Goal: Task Accomplishment & Management: Complete application form

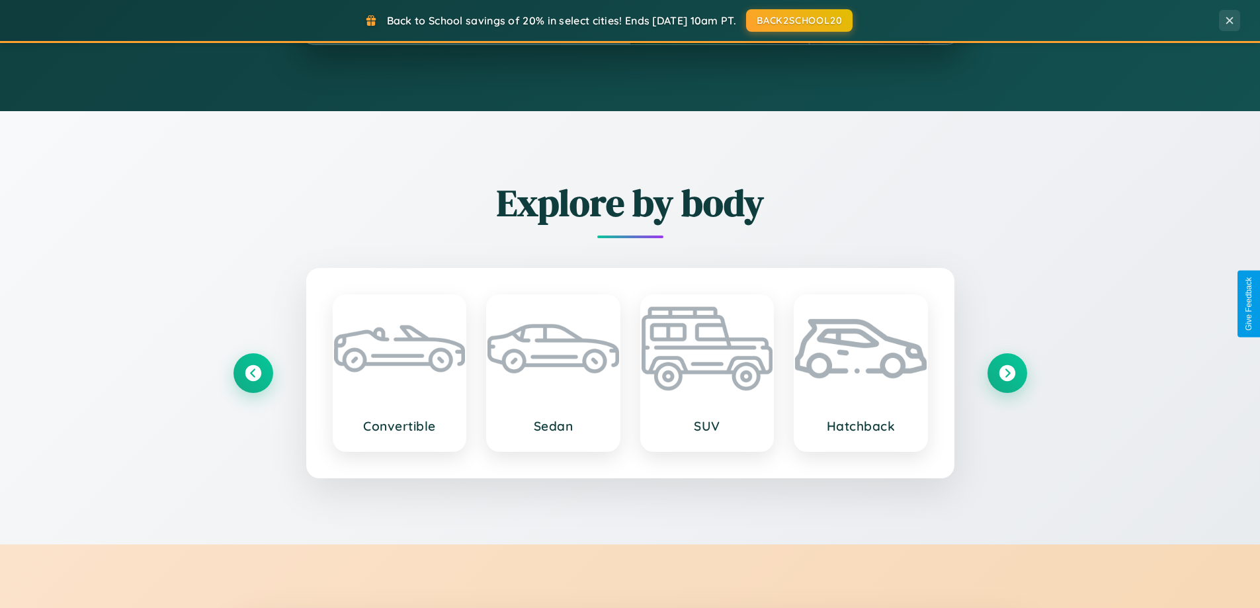
scroll to position [2546, 0]
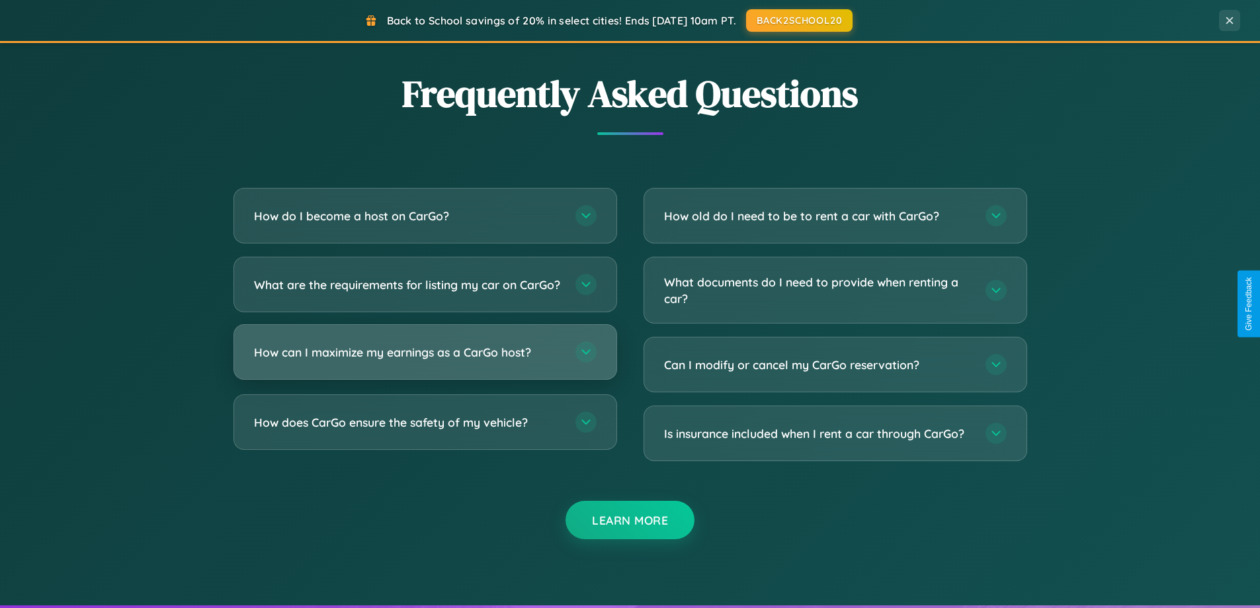
click at [425, 361] on h3 "How can I maximize my earnings as a CarGo host?" at bounding box center [408, 352] width 308 height 17
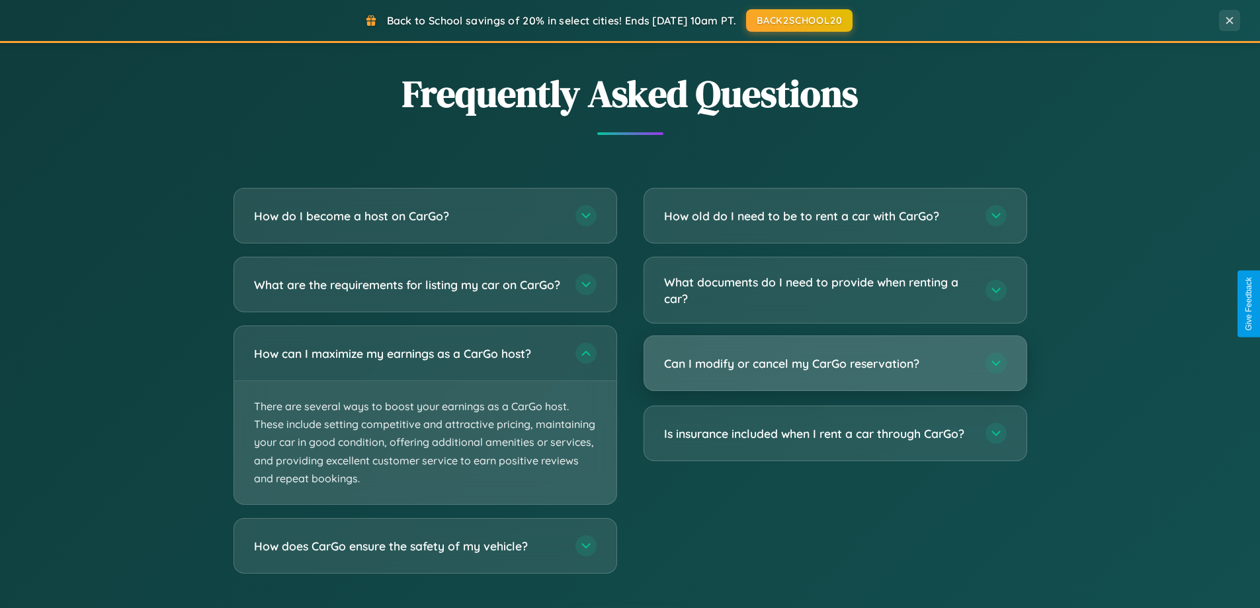
click at [835, 365] on h3 "Can I modify or cancel my CarGo reservation?" at bounding box center [818, 363] width 308 height 17
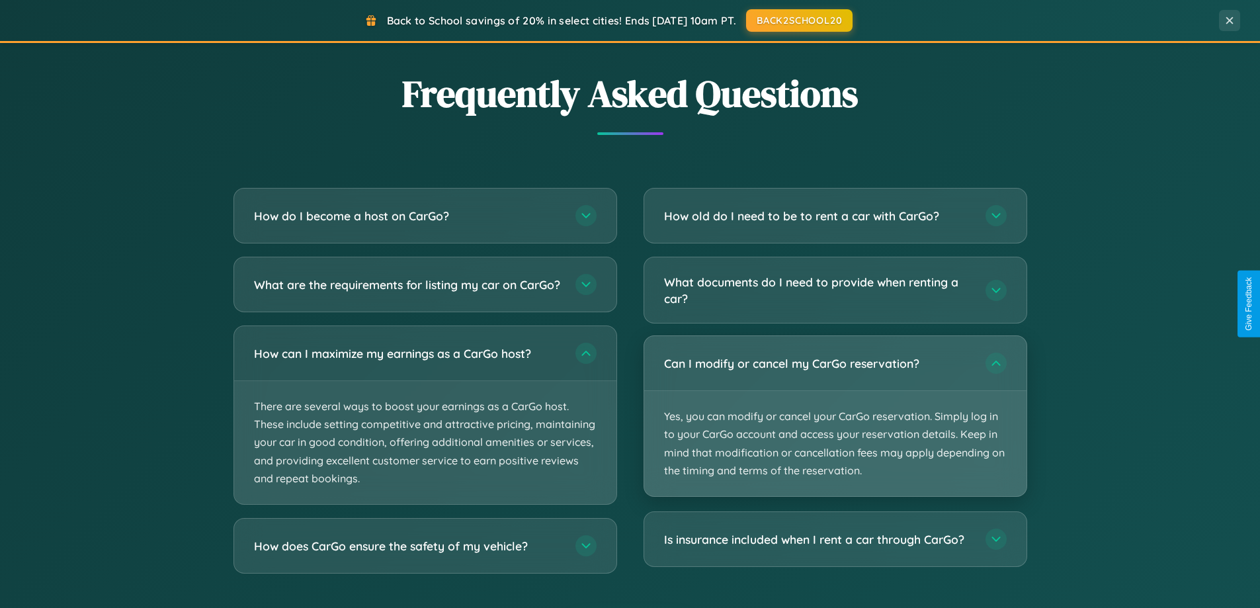
click at [835, 416] on p "Yes, you can modify or cancel your CarGo reservation. Simply log in to your Car…" at bounding box center [835, 443] width 382 height 105
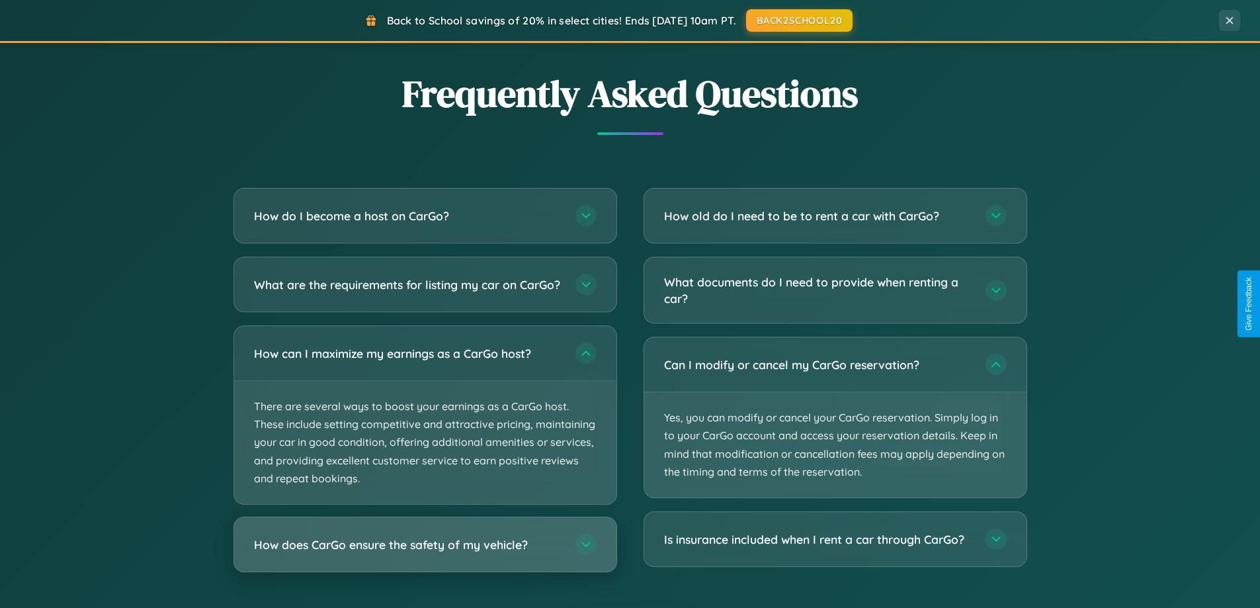
click at [425, 553] on h3 "How does CarGo ensure the safety of my vehicle?" at bounding box center [408, 545] width 308 height 17
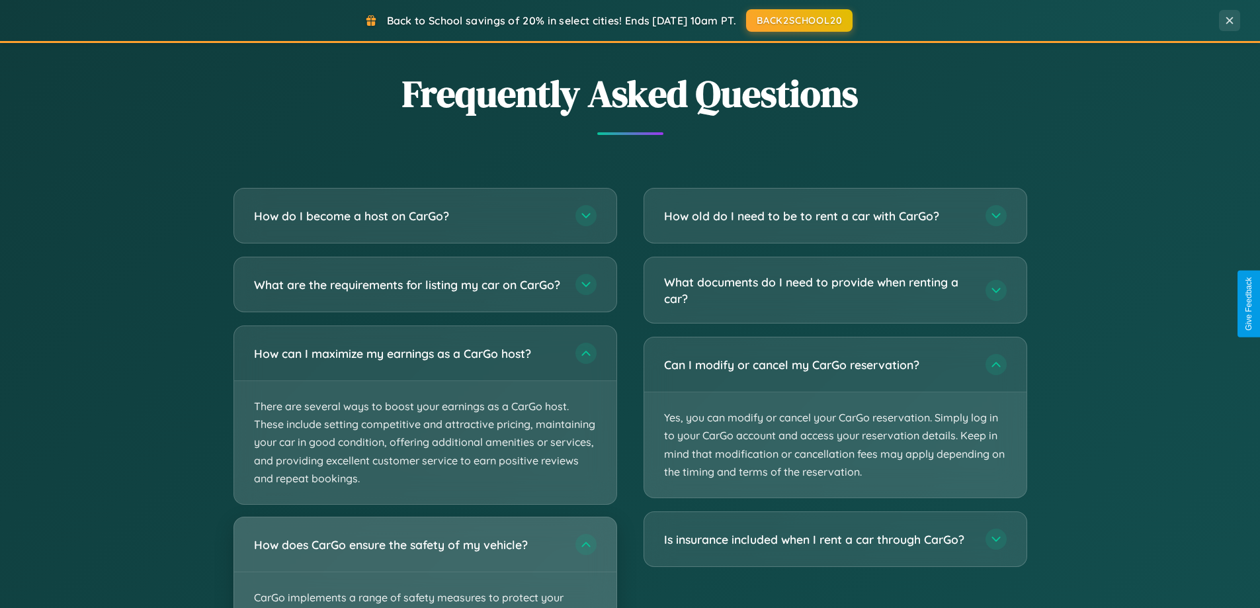
click at [425, 568] on div "How does CarGo ensure the safety of my vehicle?" at bounding box center [425, 544] width 382 height 54
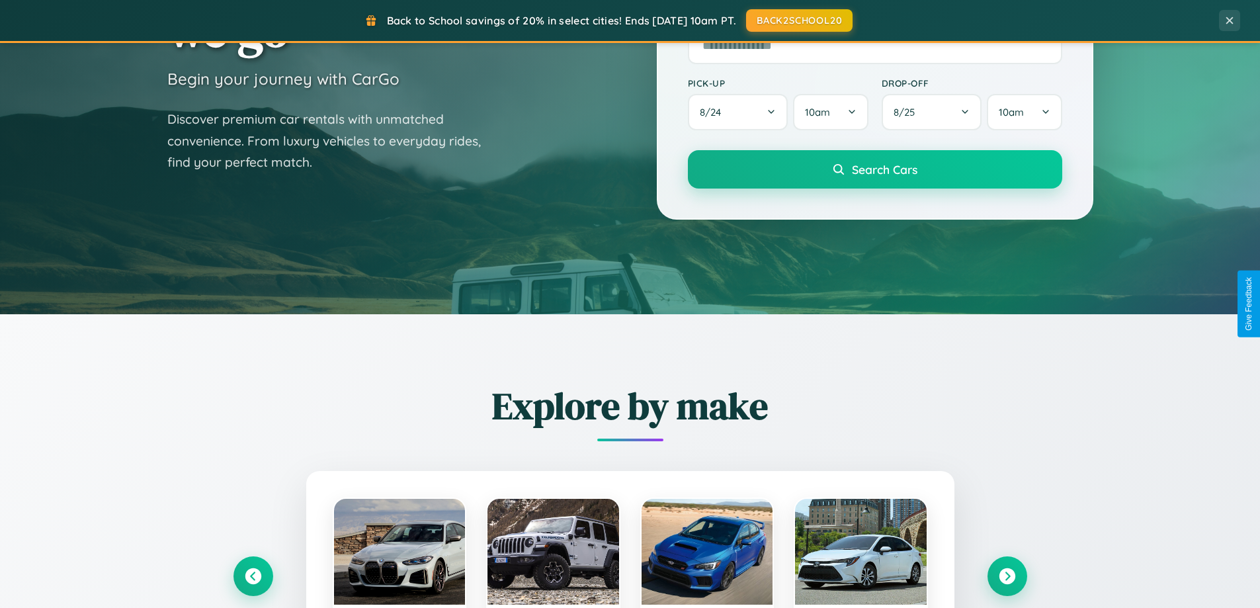
scroll to position [0, 0]
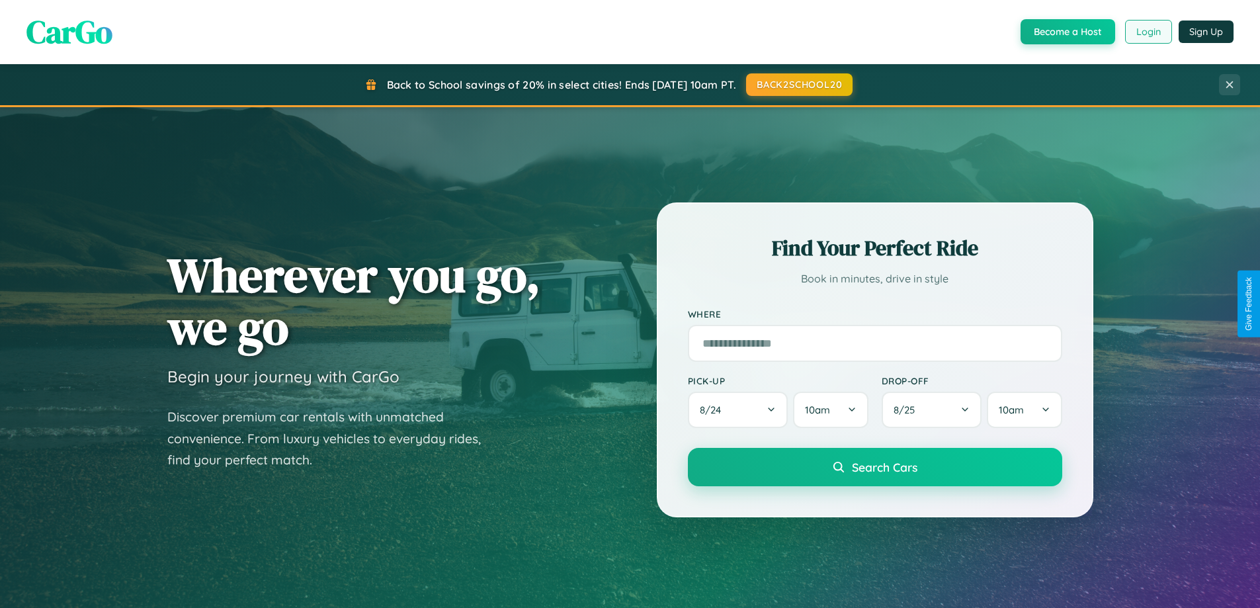
click at [1148, 32] on button "Login" at bounding box center [1149, 32] width 47 height 24
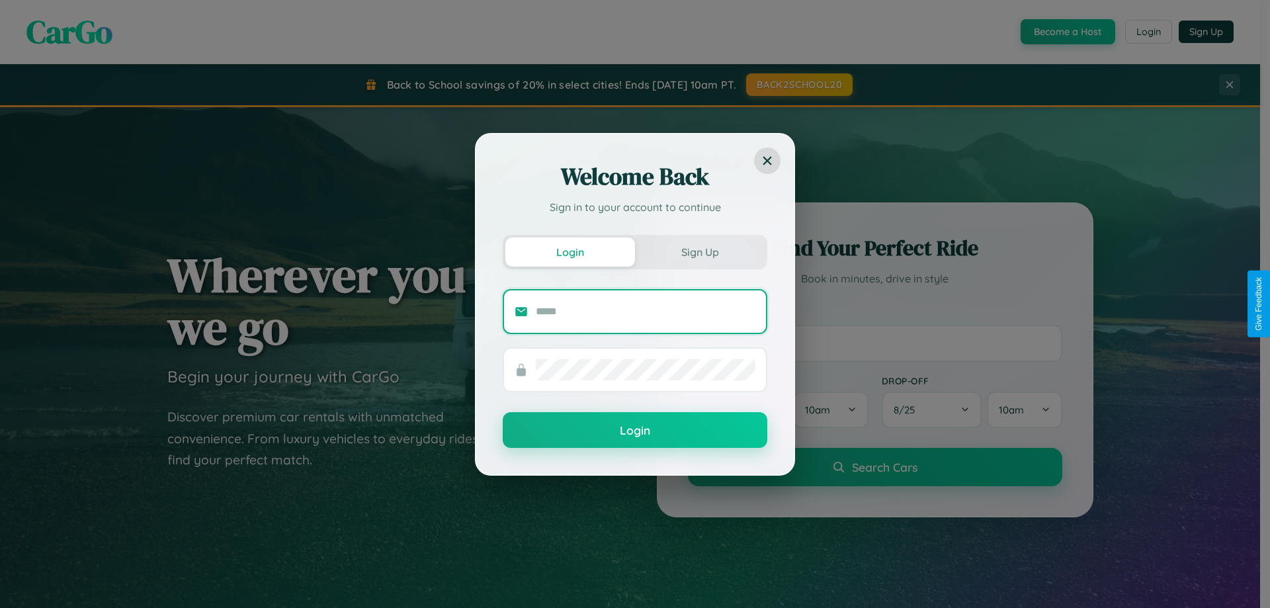
click at [646, 311] on input "text" at bounding box center [646, 311] width 220 height 21
type input "**********"
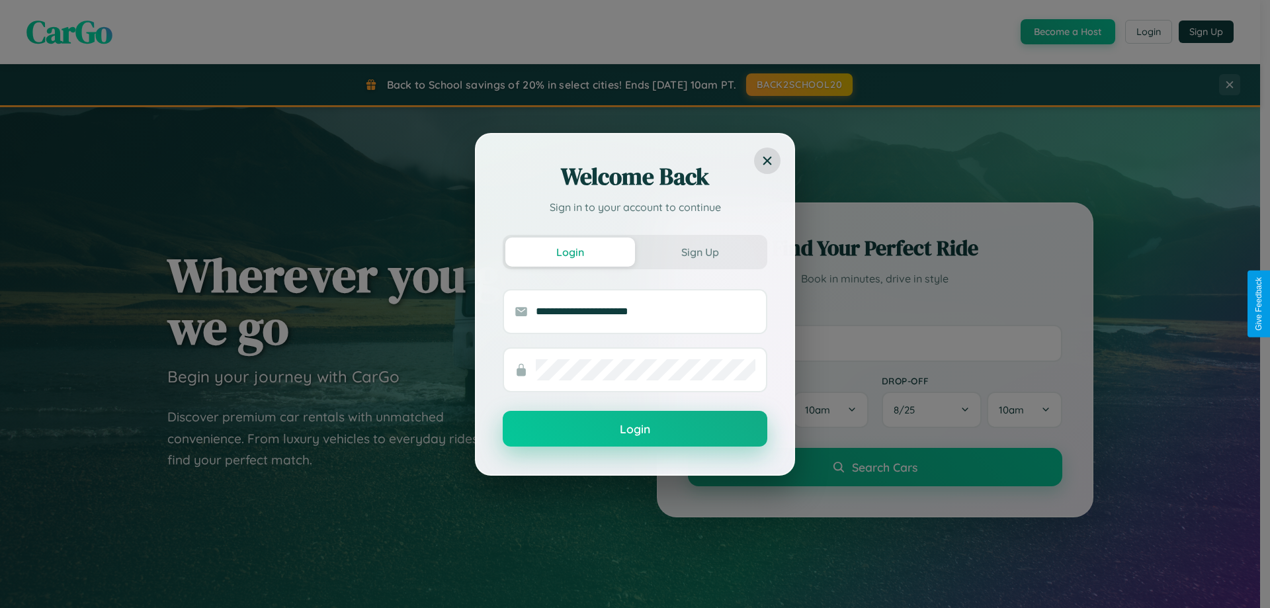
click at [635, 429] on button "Login" at bounding box center [635, 429] width 265 height 36
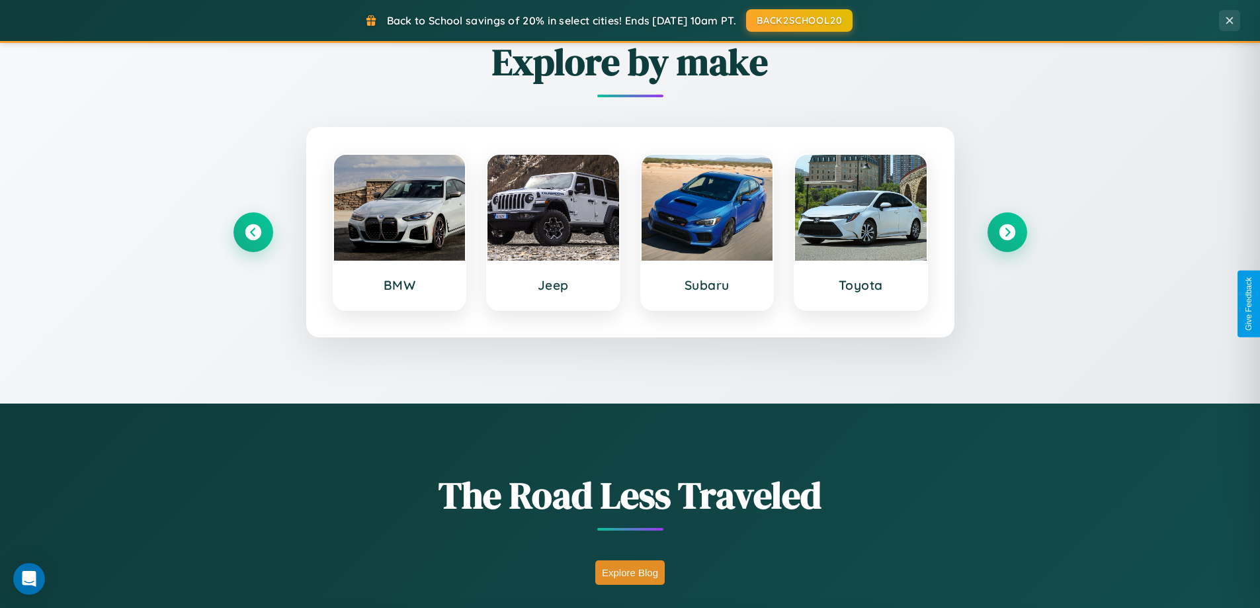
scroll to position [2126, 0]
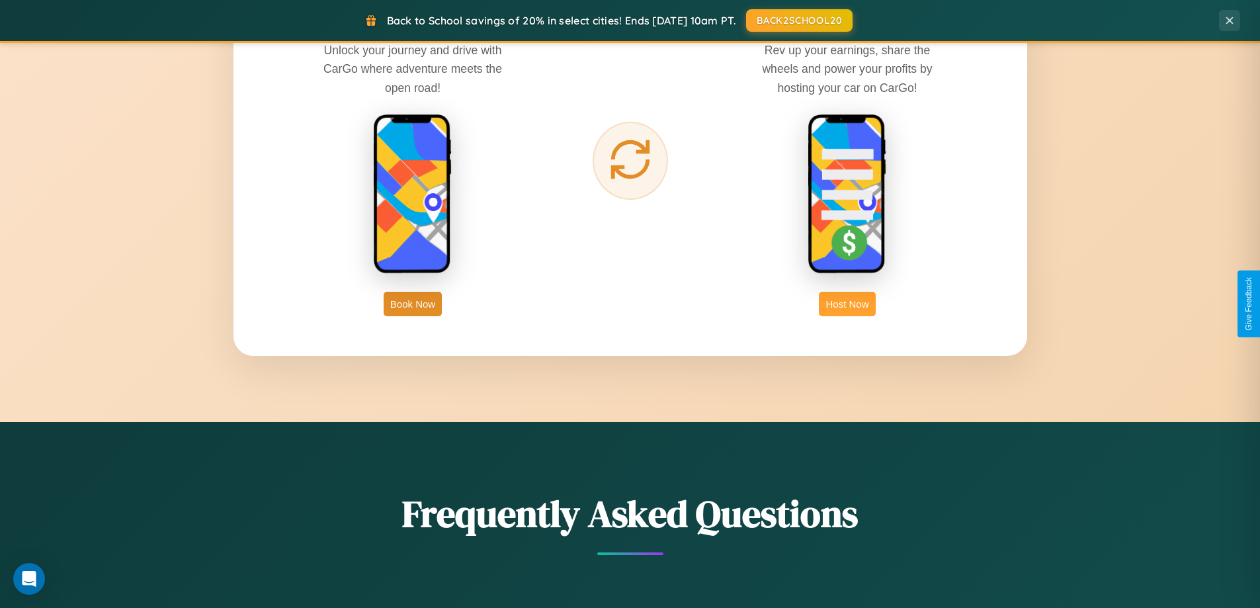
click at [848, 304] on button "Host Now" at bounding box center [847, 304] width 56 height 24
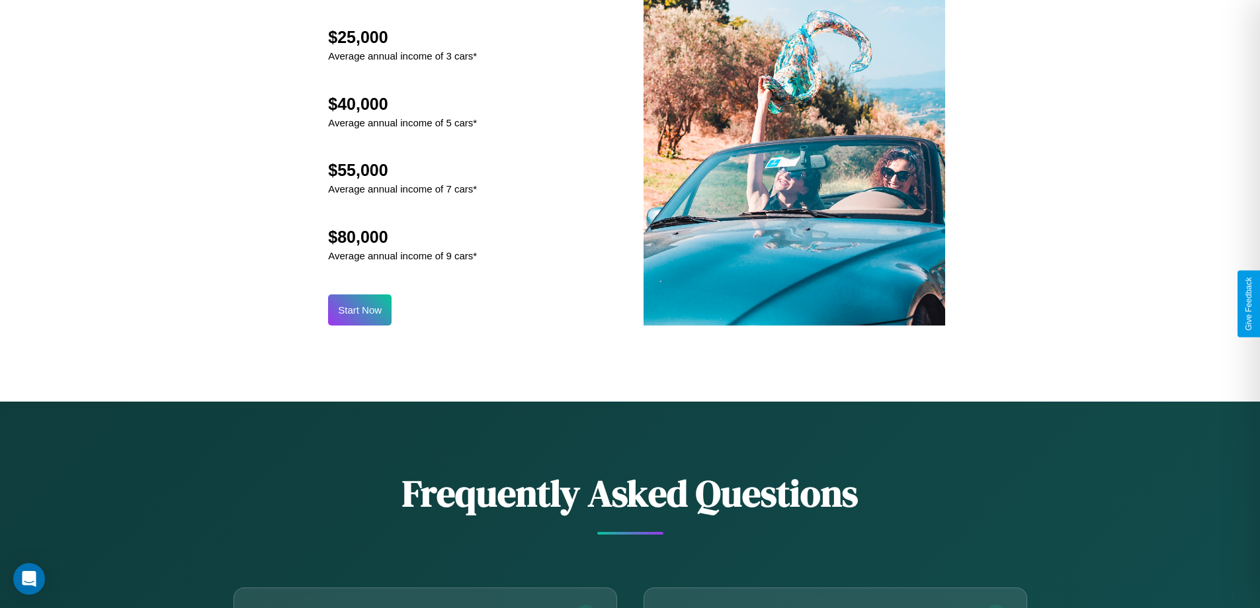
scroll to position [1789, 0]
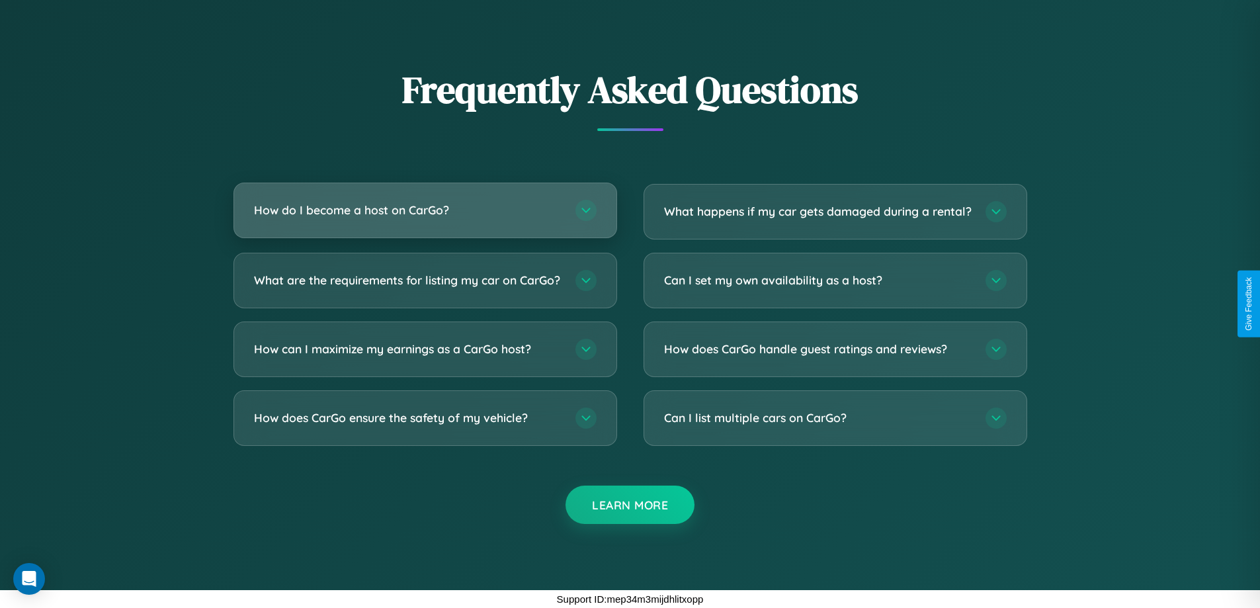
click at [425, 202] on h3 "How do I become a host on CarGo?" at bounding box center [408, 210] width 308 height 17
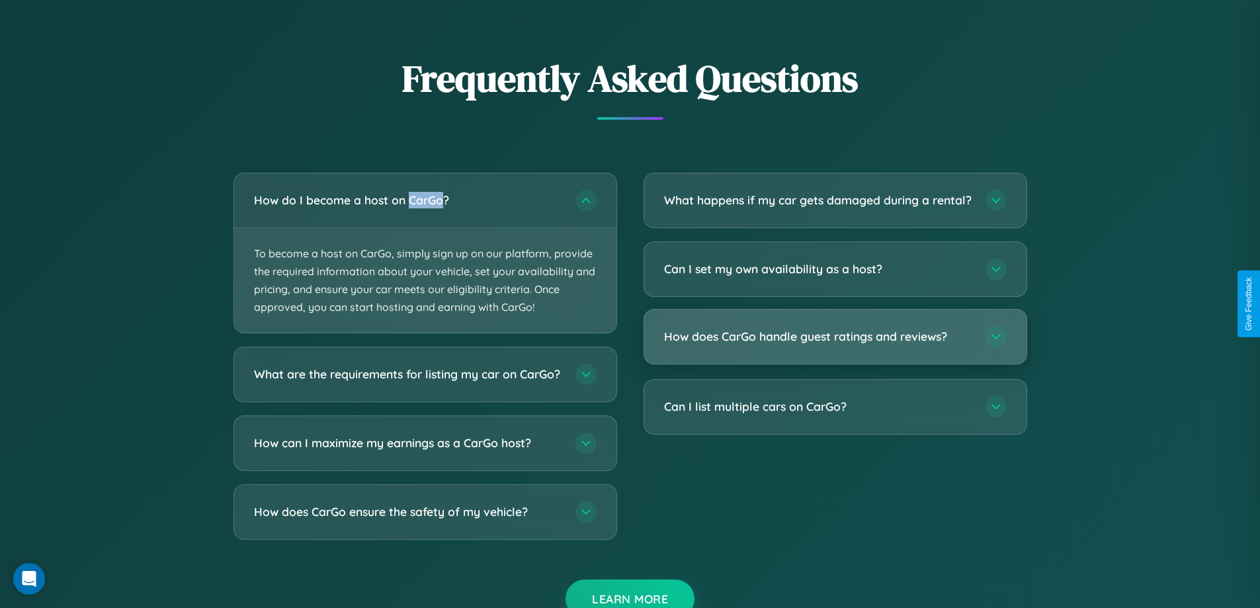
click at [835, 345] on h3 "How does CarGo handle guest ratings and reviews?" at bounding box center [818, 336] width 308 height 17
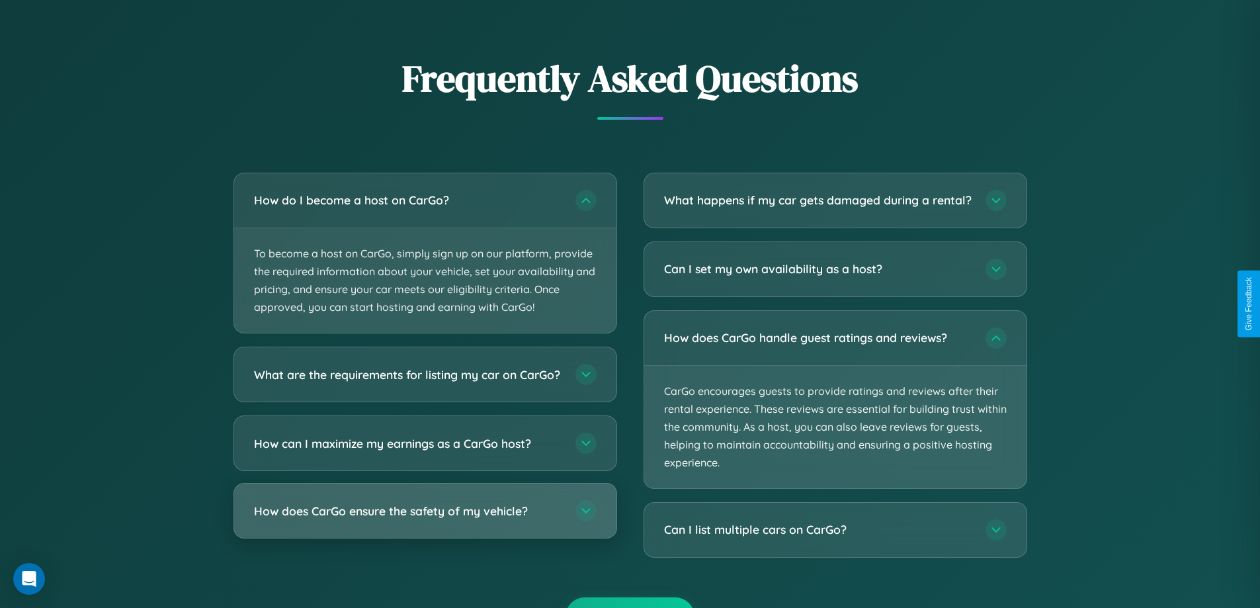
click at [425, 519] on h3 "How does CarGo ensure the safety of my vehicle?" at bounding box center [408, 511] width 308 height 17
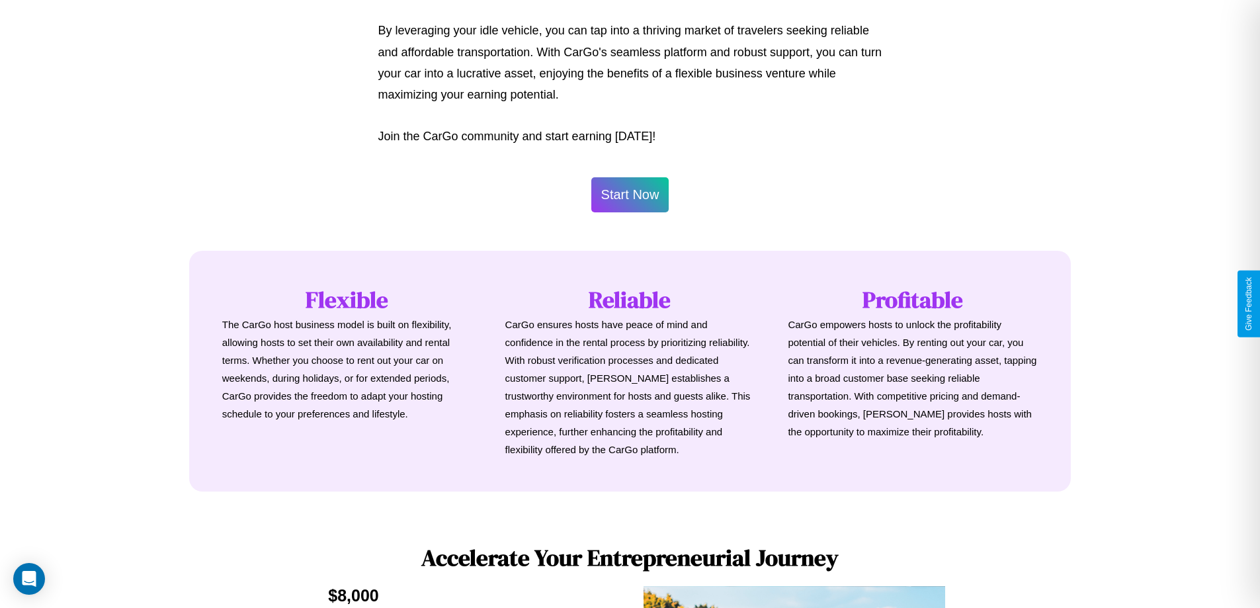
scroll to position [0, 0]
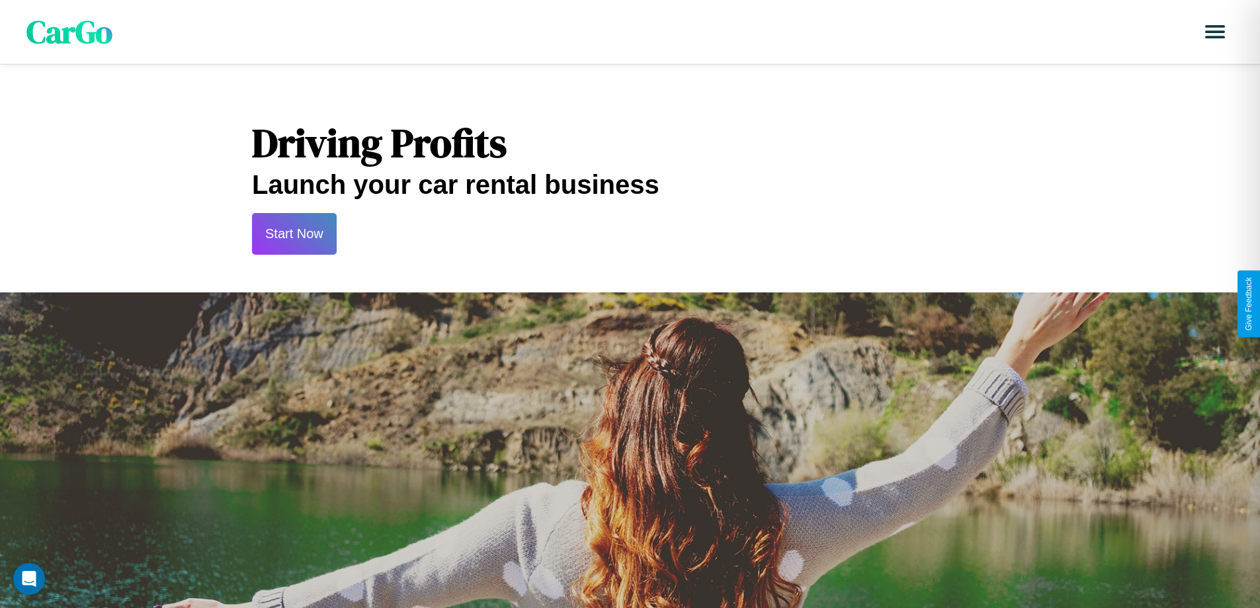
click at [294, 234] on button "Start Now" at bounding box center [294, 234] width 85 height 42
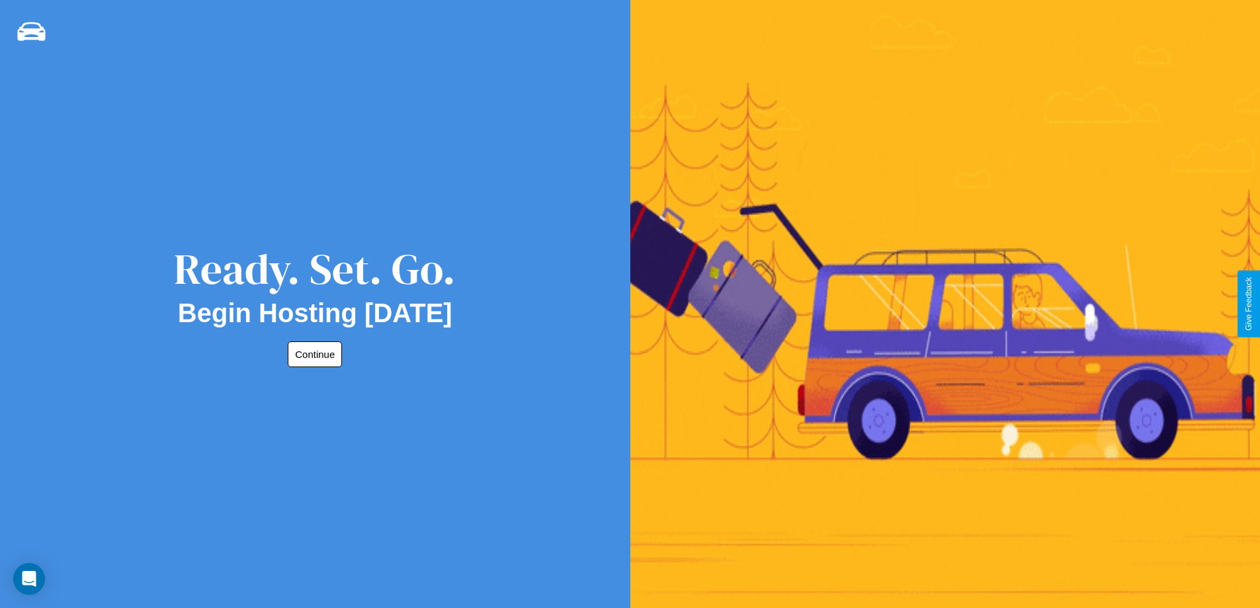
click at [312, 354] on button "Continue" at bounding box center [315, 354] width 54 height 26
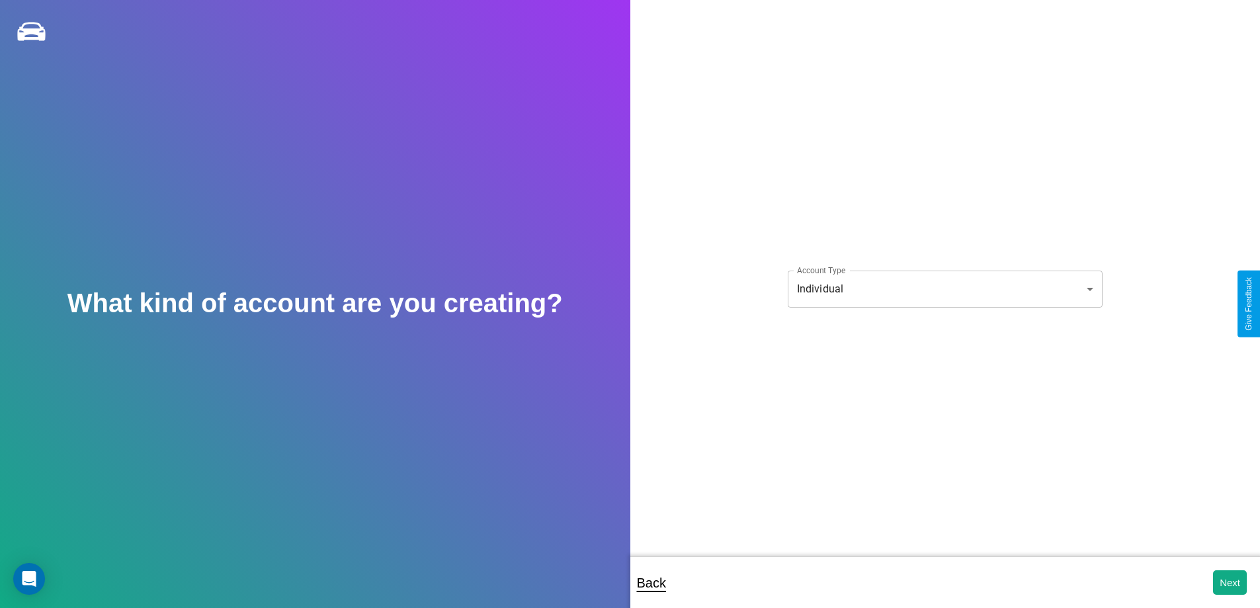
click at [945, 288] on body "**********" at bounding box center [630, 313] width 1260 height 626
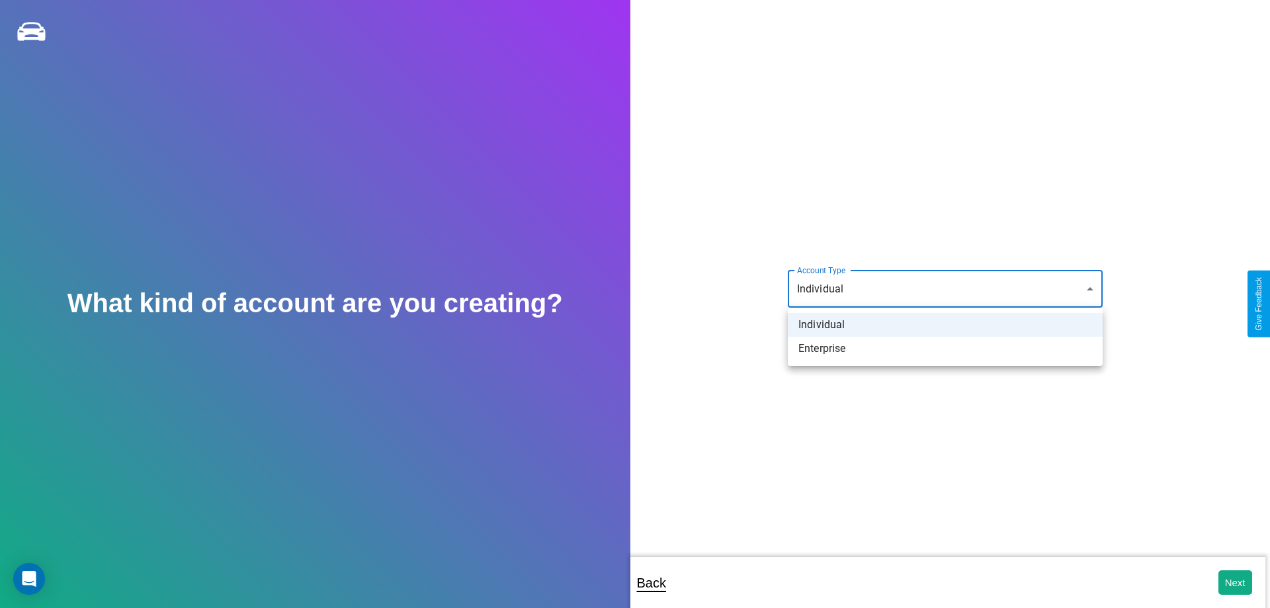
click at [946, 325] on li "Individual" at bounding box center [945, 325] width 315 height 24
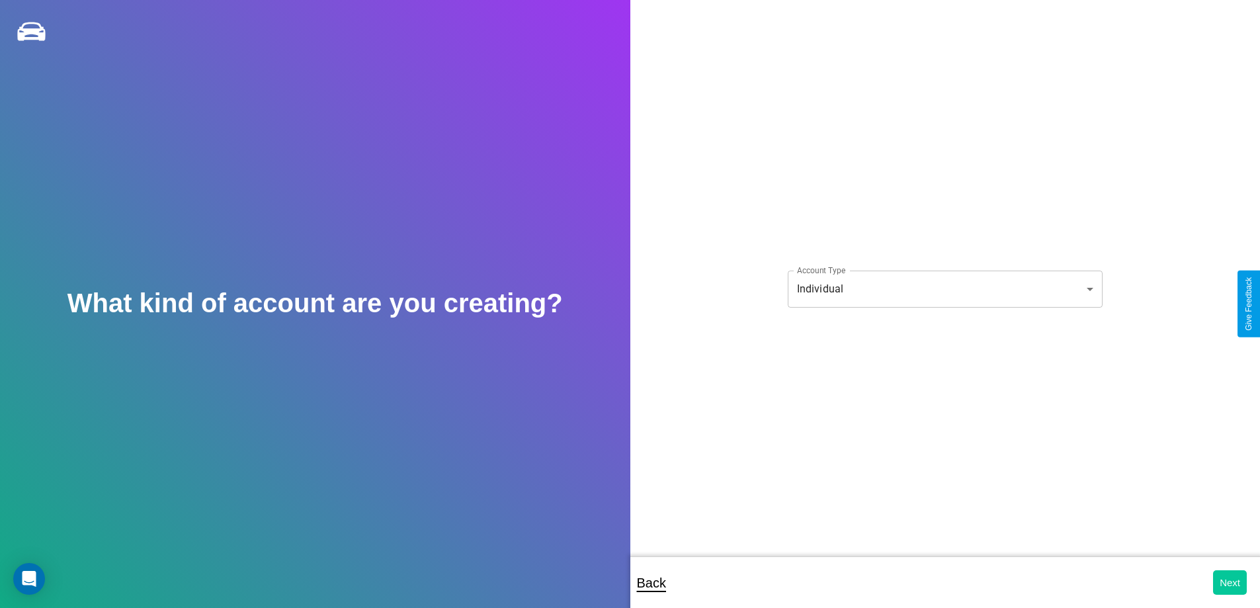
click at [1230, 582] on button "Next" at bounding box center [1231, 582] width 34 height 24
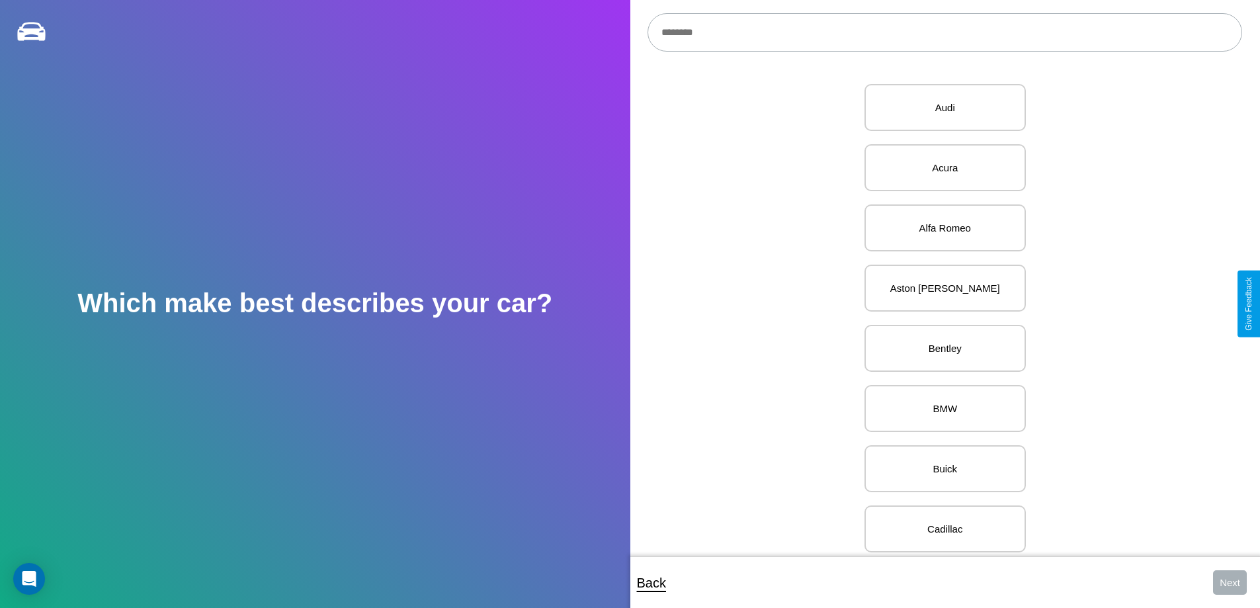
click at [945, 32] on input "text" at bounding box center [945, 32] width 595 height 38
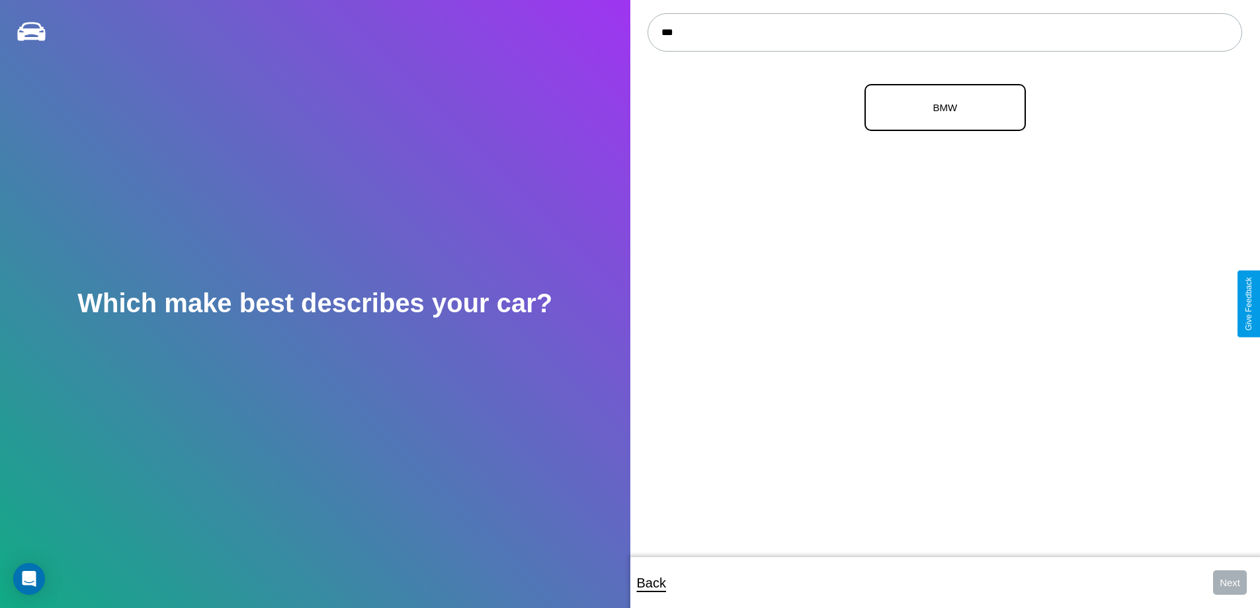
type input "***"
click at [940, 108] on p "BMW" at bounding box center [945, 108] width 132 height 18
click at [1230, 582] on button "Next" at bounding box center [1231, 582] width 34 height 24
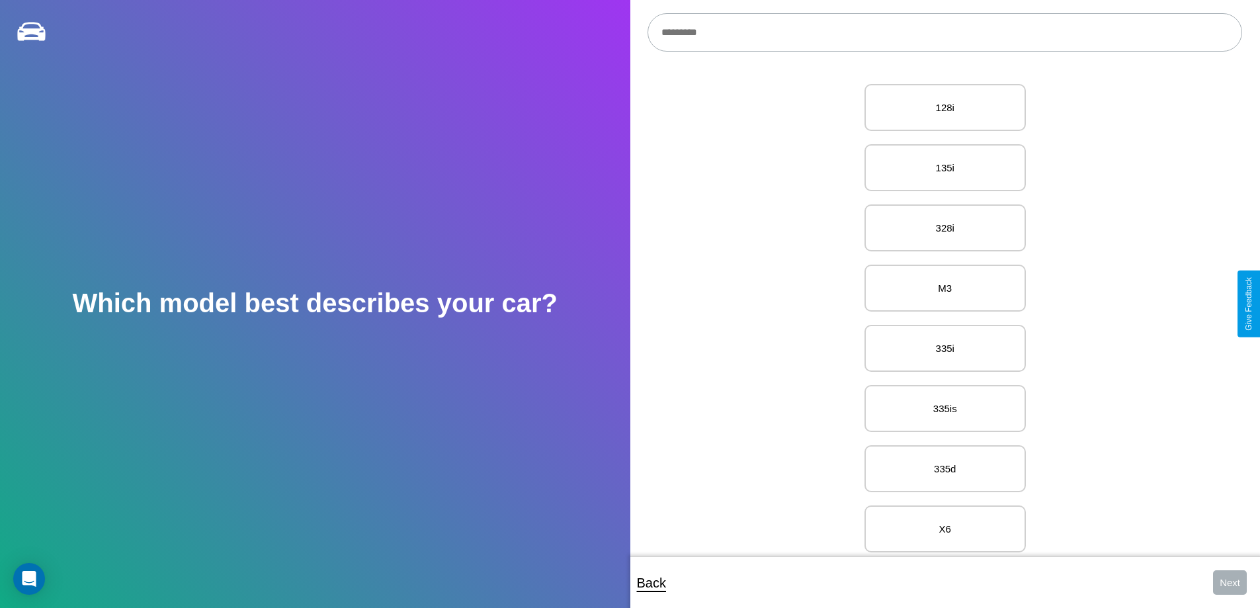
click at [945, 32] on input "text" at bounding box center [945, 32] width 595 height 38
type input "********"
click at [940, 108] on p "325/325e" at bounding box center [945, 108] width 132 height 18
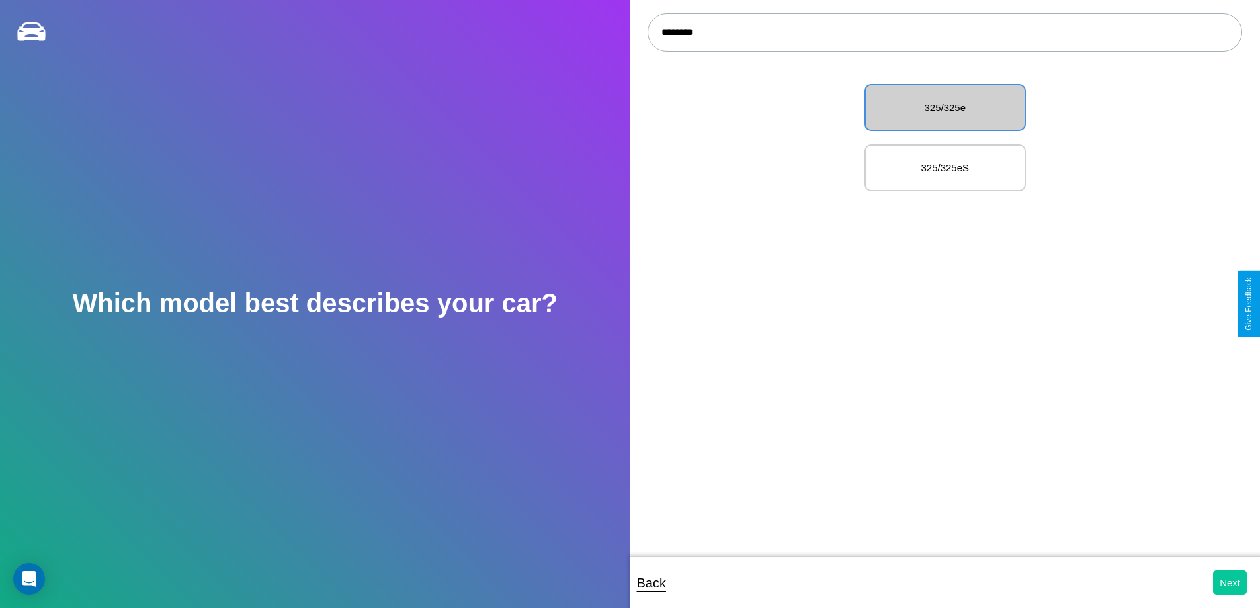
click at [1230, 582] on button "Next" at bounding box center [1231, 582] width 34 height 24
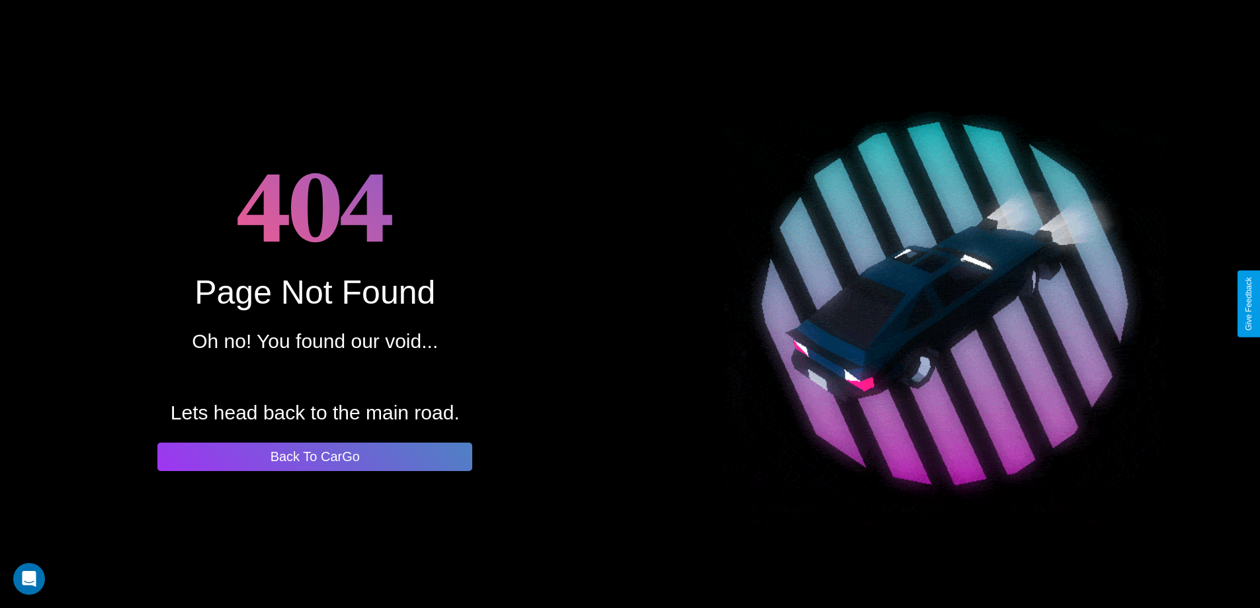
click at [315, 457] on button "Back To CarGo" at bounding box center [314, 457] width 315 height 28
